Goal: Use online tool/utility: Utilize a website feature to perform a specific function

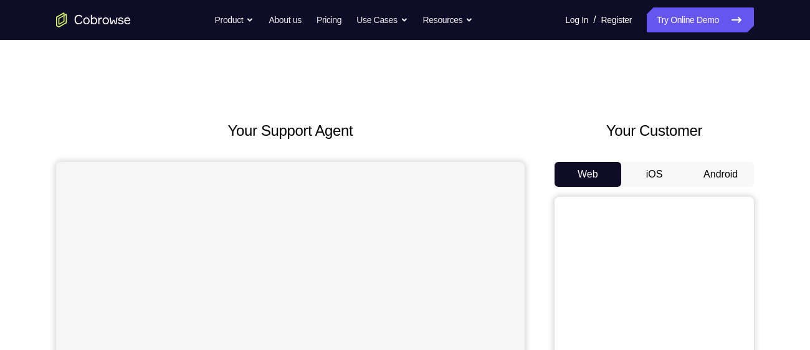
scroll to position [57, 0]
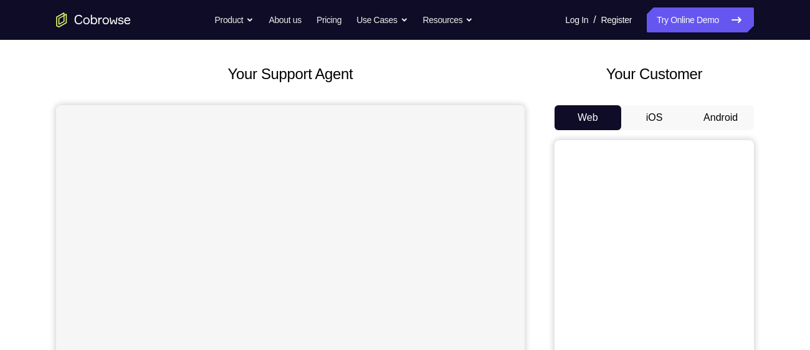
click at [711, 117] on button "Android" at bounding box center [720, 117] width 67 height 25
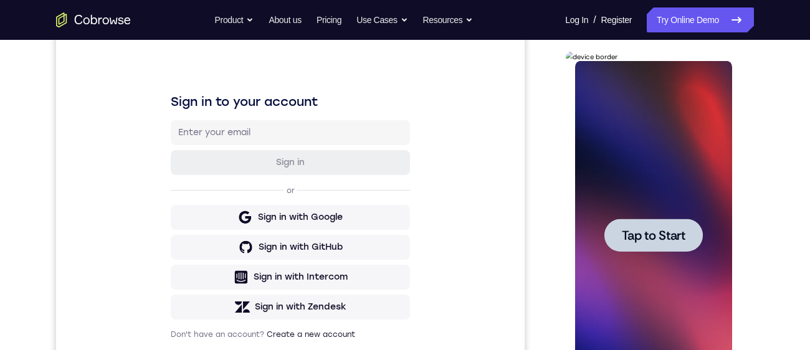
scroll to position [177, 0]
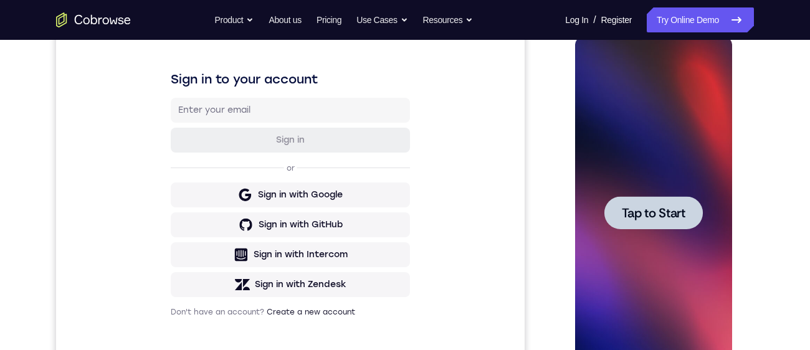
click at [652, 211] on span "Tap to Start" at bounding box center [653, 213] width 64 height 12
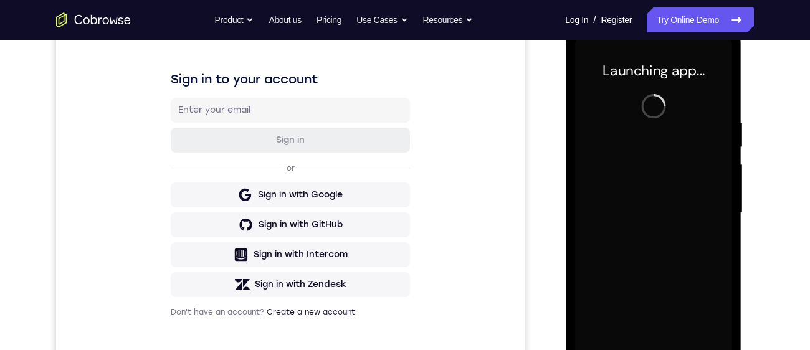
scroll to position [359, 0]
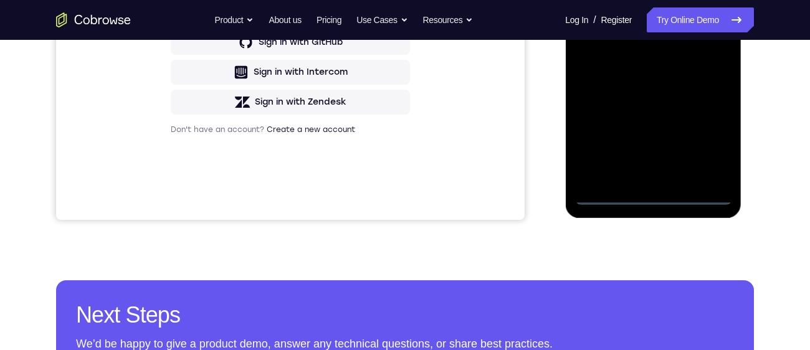
click at [651, 199] on div at bounding box center [652, 30] width 157 height 349
click at [709, 140] on div at bounding box center [652, 30] width 157 height 349
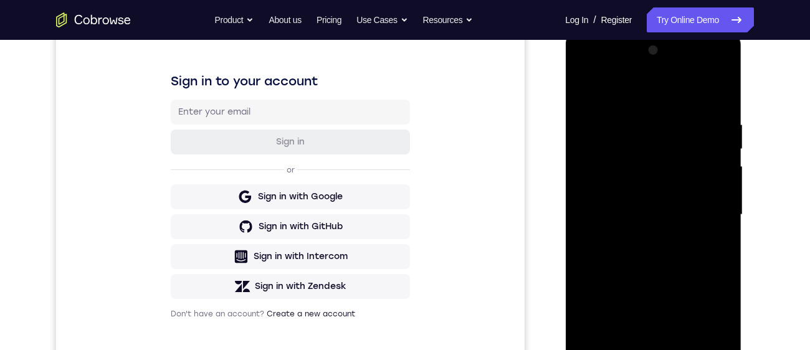
scroll to position [149, 0]
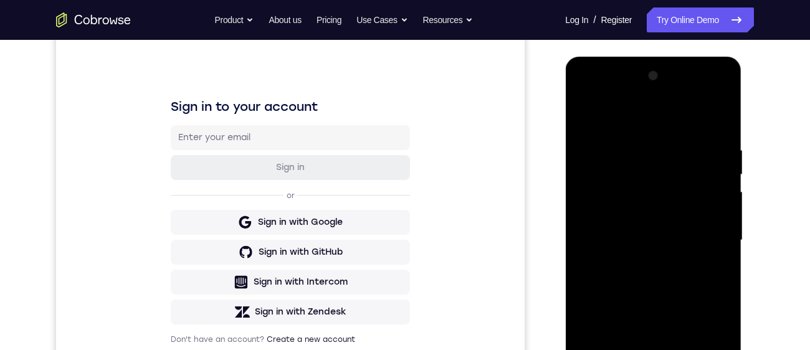
click at [680, 126] on div at bounding box center [652, 240] width 157 height 349
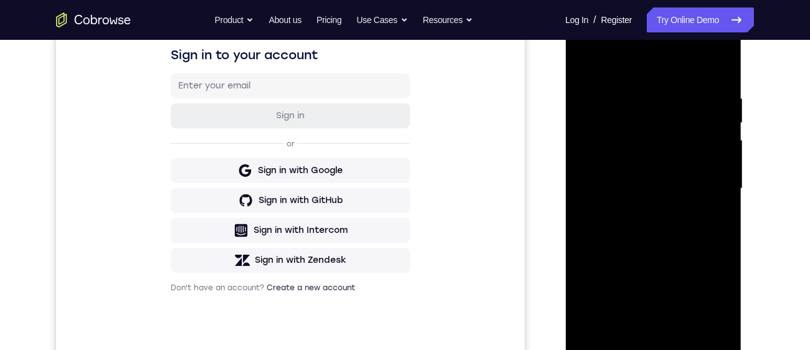
click at [714, 187] on div at bounding box center [652, 188] width 157 height 349
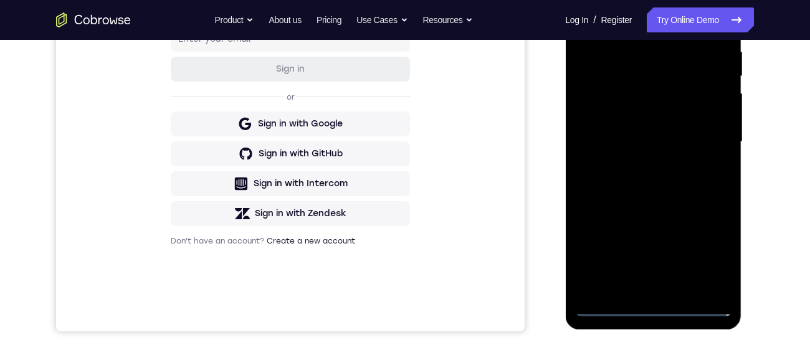
scroll to position [288, 0]
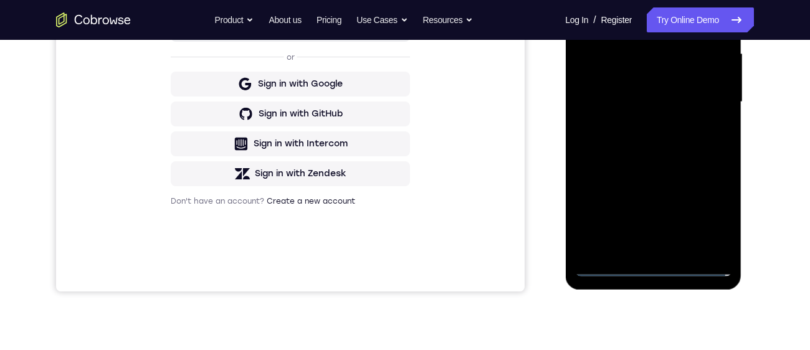
click at [639, 254] on div at bounding box center [652, 102] width 157 height 349
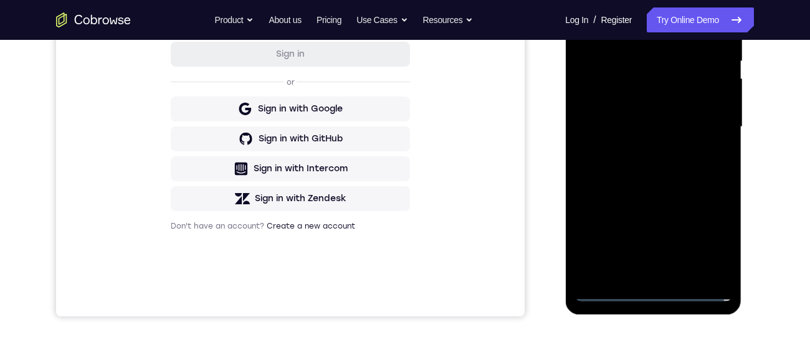
click at [686, 115] on div at bounding box center [652, 127] width 157 height 349
click at [625, 101] on div at bounding box center [652, 127] width 157 height 349
click at [658, 134] on div at bounding box center [652, 127] width 157 height 349
click at [666, 170] on div at bounding box center [652, 127] width 157 height 349
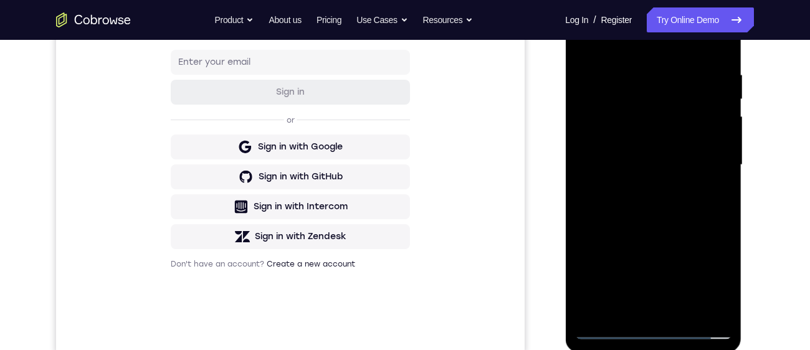
click at [655, 202] on div at bounding box center [652, 165] width 157 height 349
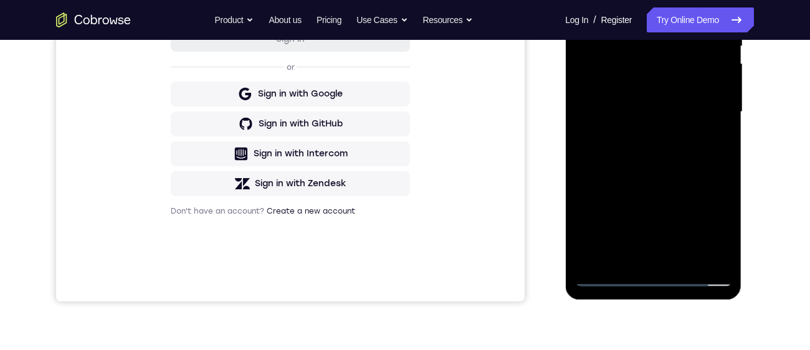
scroll to position [282, 0]
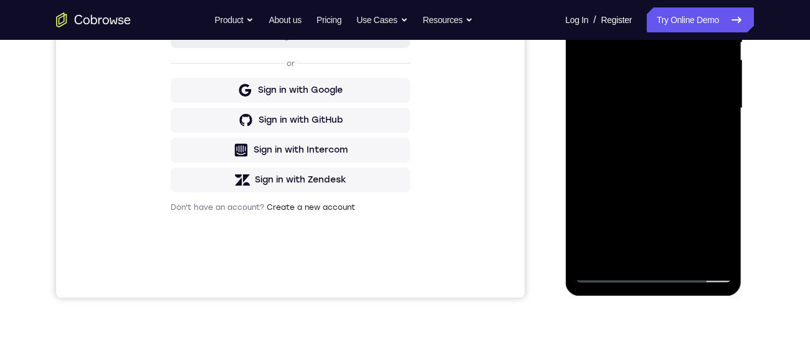
click at [667, 164] on div at bounding box center [652, 108] width 157 height 349
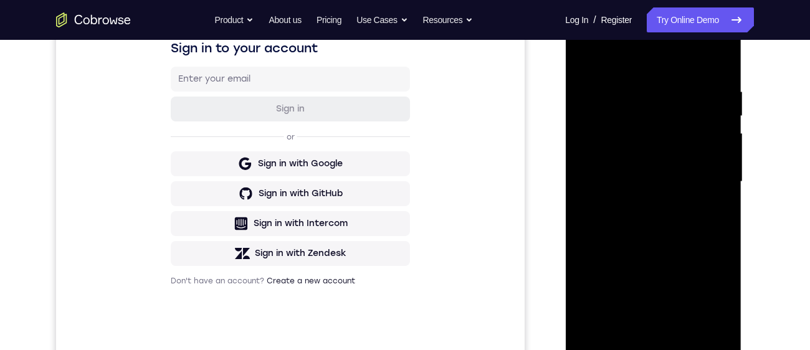
scroll to position [192, 0]
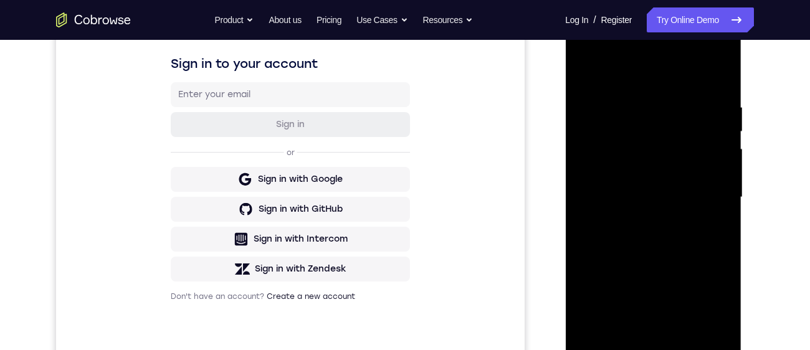
click at [724, 74] on div at bounding box center [652, 197] width 157 height 349
click at [633, 104] on div at bounding box center [652, 197] width 157 height 349
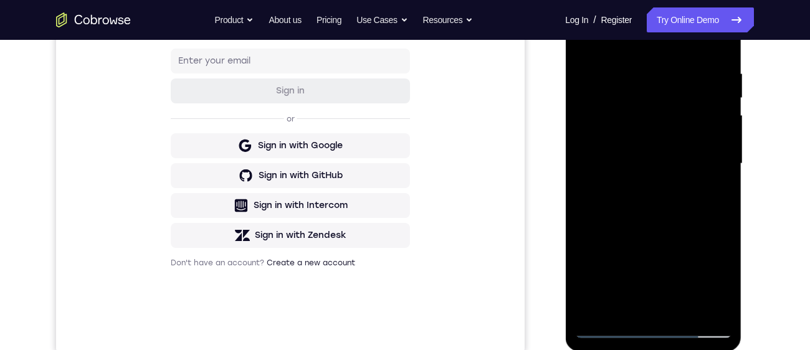
click at [668, 195] on div at bounding box center [652, 163] width 157 height 349
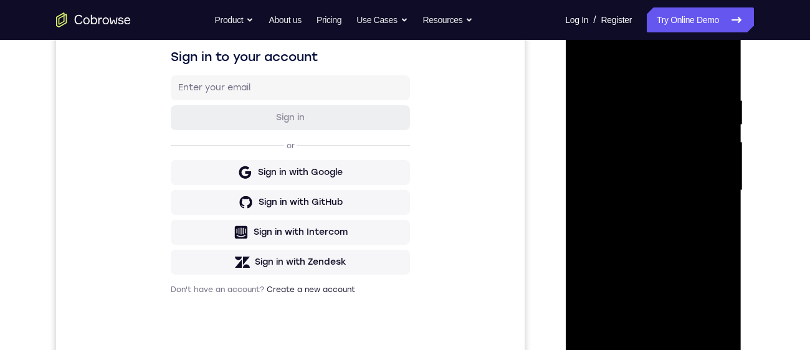
scroll to position [217, 0]
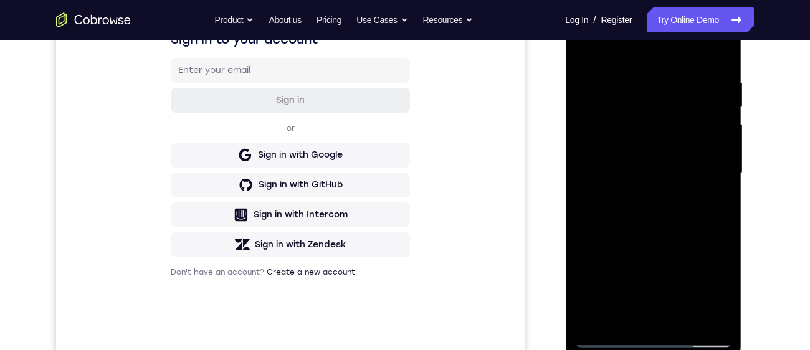
click at [690, 197] on div at bounding box center [652, 173] width 157 height 349
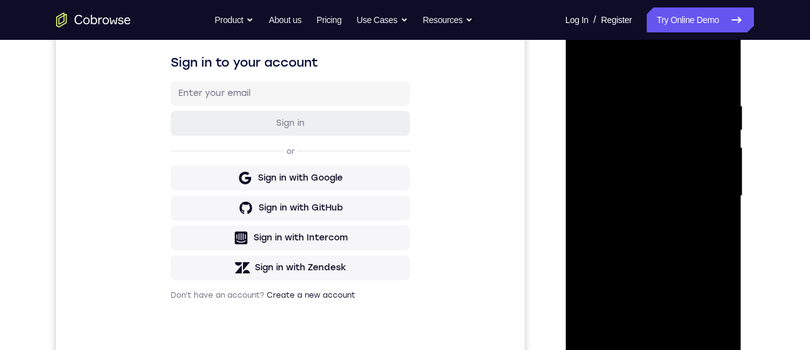
scroll to position [186, 0]
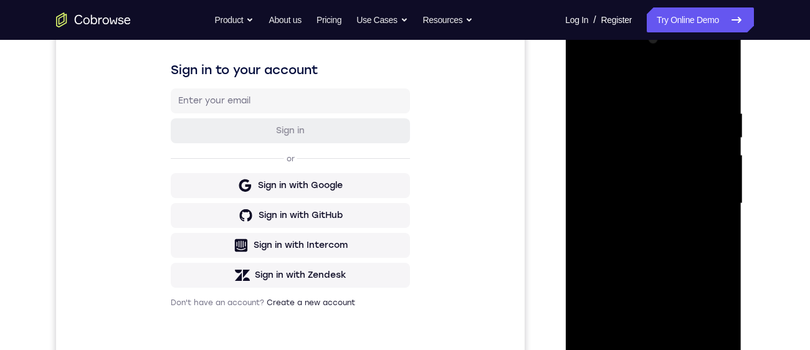
click at [698, 191] on div at bounding box center [652, 203] width 157 height 349
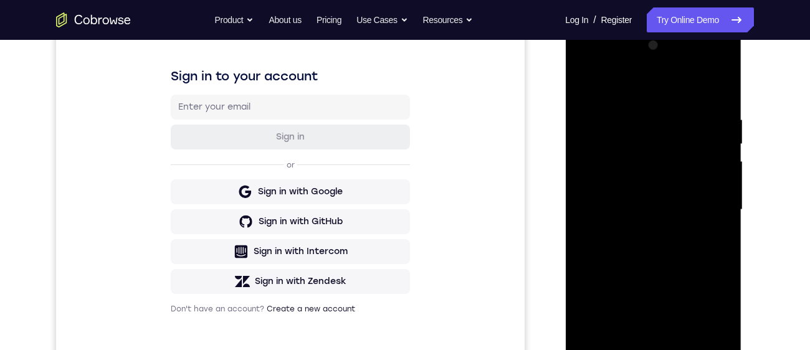
scroll to position [179, 0]
click at [630, 181] on div at bounding box center [652, 210] width 157 height 349
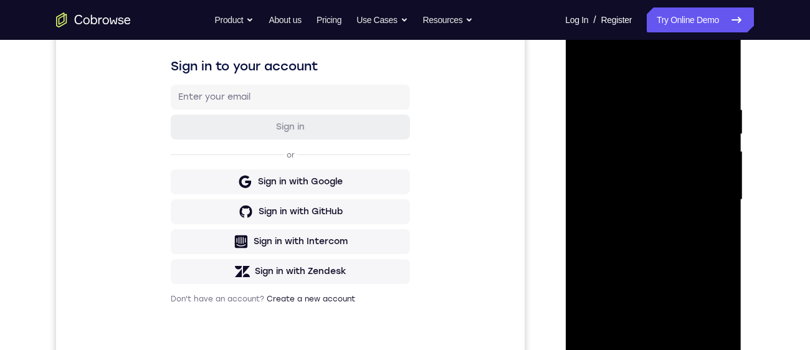
click at [701, 95] on div at bounding box center [652, 200] width 157 height 349
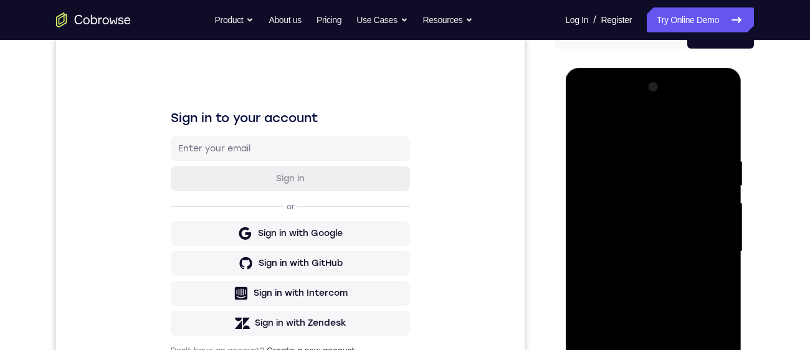
scroll to position [138, 0]
click at [591, 131] on div at bounding box center [652, 252] width 157 height 349
click at [591, 120] on div at bounding box center [652, 252] width 157 height 349
click at [589, 125] on div at bounding box center [652, 252] width 157 height 349
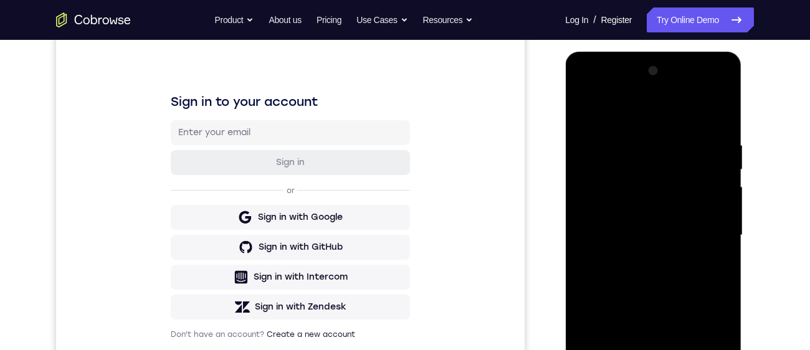
scroll to position [161, 0]
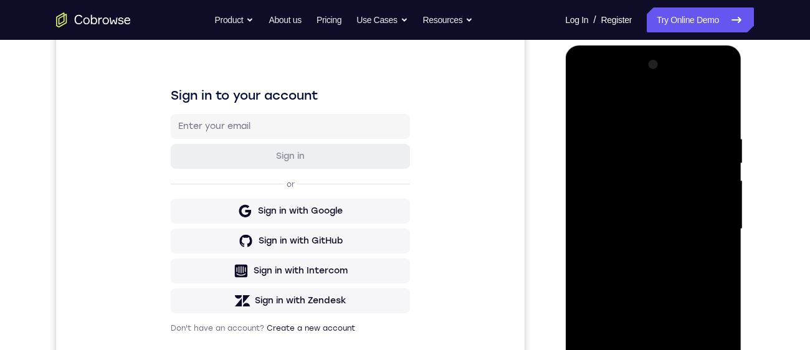
click at [614, 126] on div at bounding box center [652, 229] width 157 height 349
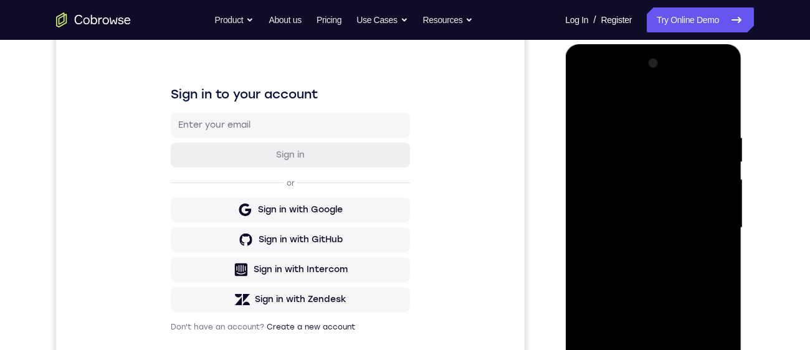
click at [587, 116] on div at bounding box center [652, 228] width 157 height 349
click at [595, 97] on div at bounding box center [652, 228] width 157 height 349
click at [797, 130] on div "Your Support Agent Your Customer Web iOS Android Next Steps We’d be happy to gi…" at bounding box center [404, 289] width 797 height 822
click at [697, 149] on div at bounding box center [652, 228] width 157 height 349
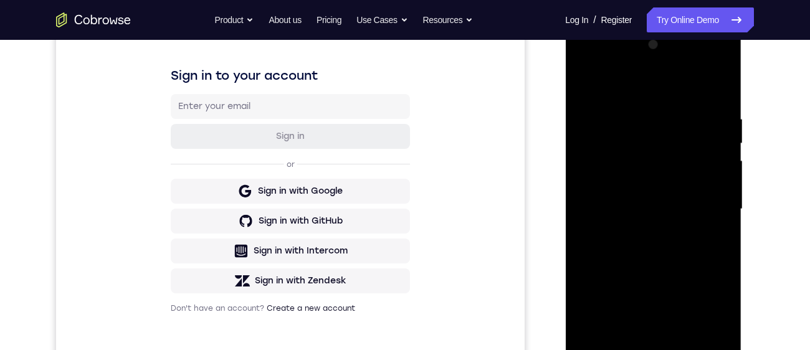
click at [655, 85] on div at bounding box center [652, 209] width 157 height 349
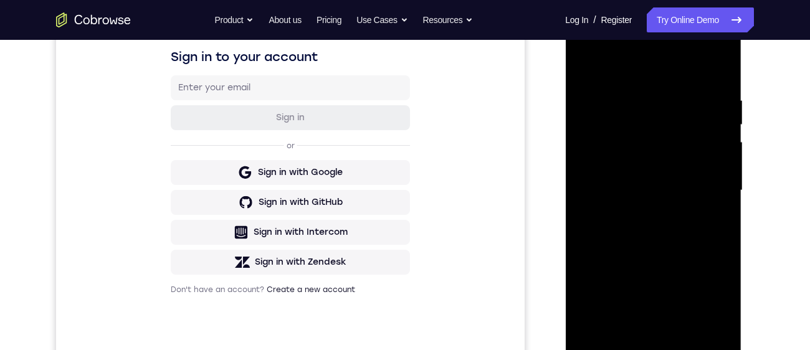
scroll to position [199, 0]
click at [624, 210] on div at bounding box center [652, 191] width 157 height 349
click at [726, 136] on div at bounding box center [652, 191] width 157 height 349
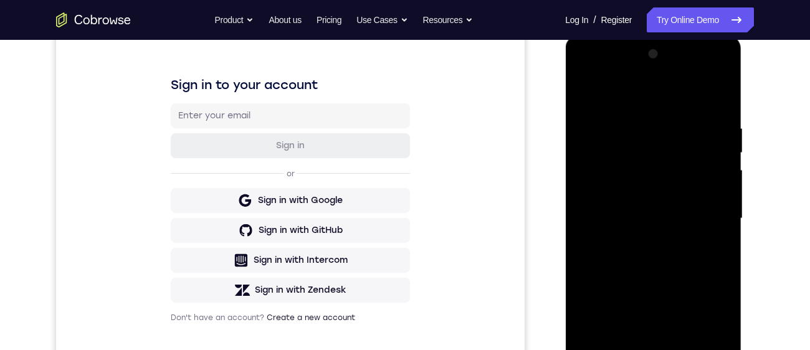
scroll to position [169, 0]
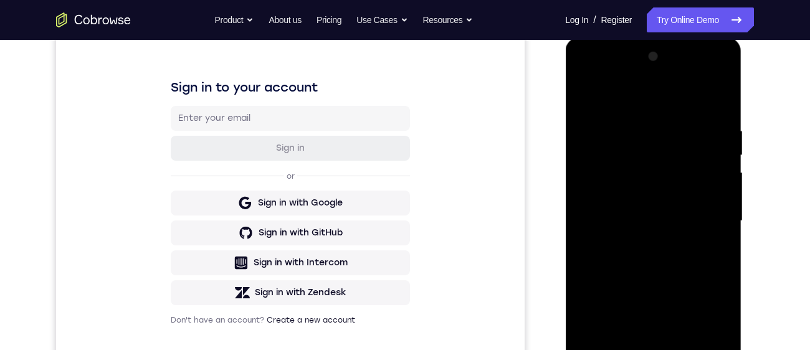
click at [627, 126] on div at bounding box center [652, 221] width 157 height 349
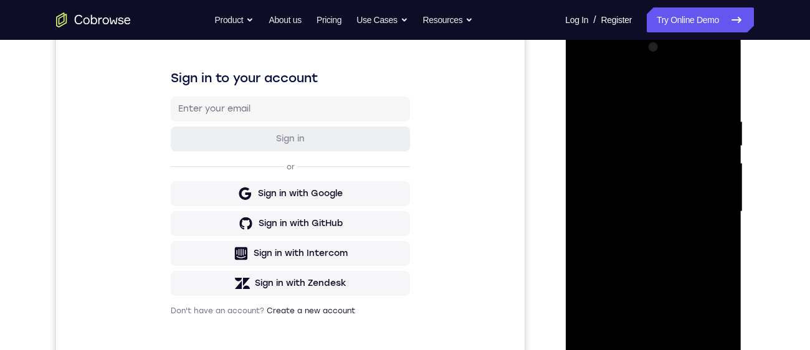
scroll to position [179, 0]
click at [635, 184] on div at bounding box center [652, 210] width 157 height 349
click at [724, 202] on div at bounding box center [652, 210] width 157 height 349
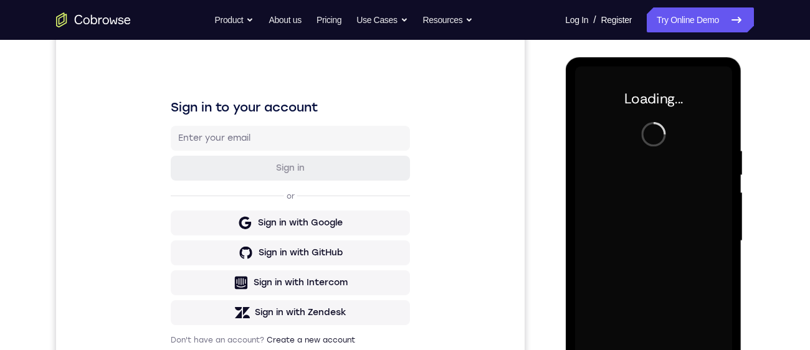
scroll to position [154, 0]
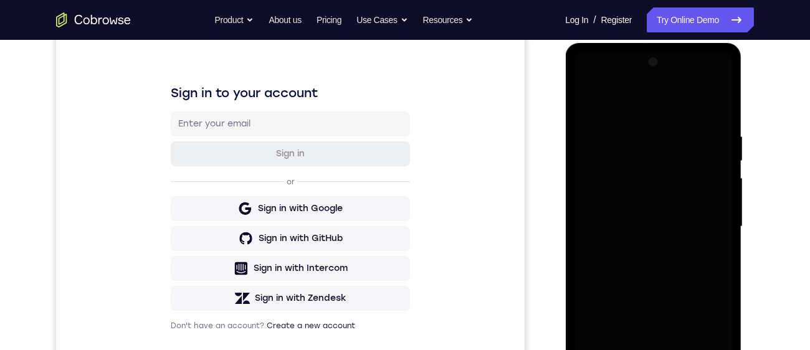
scroll to position [127, 0]
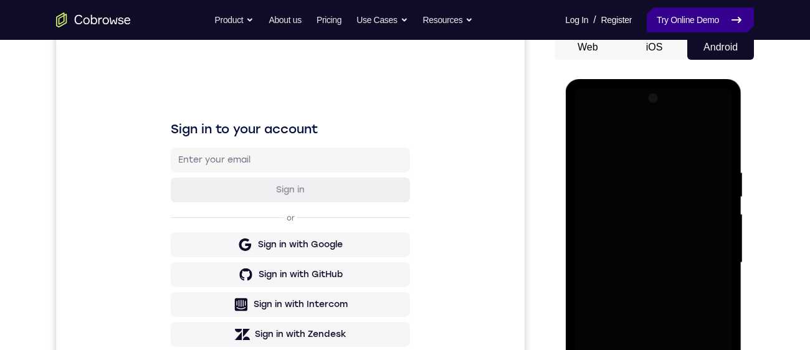
click at [705, 17] on link "Try Online Demo" at bounding box center [700, 19] width 107 height 25
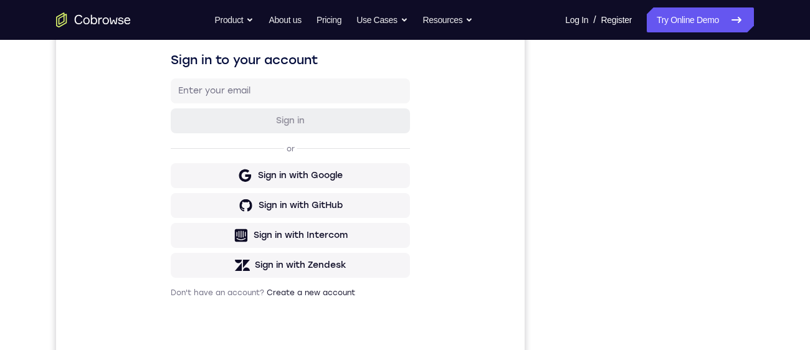
scroll to position [163, 0]
